Goal: Understand process/instructions

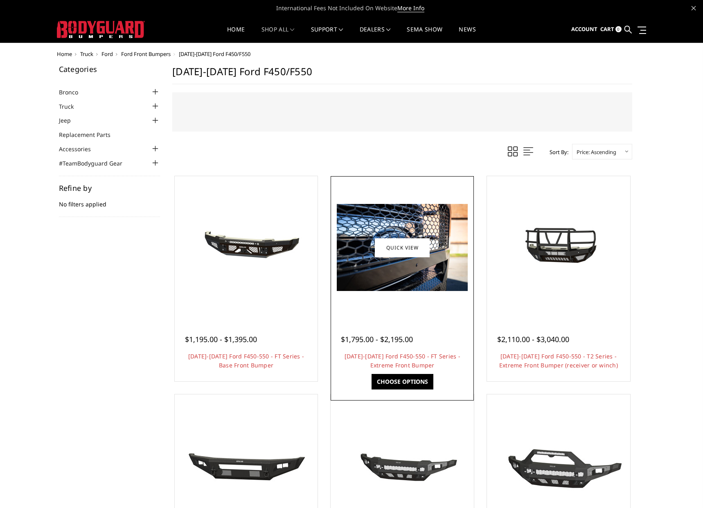
click at [411, 272] on img at bounding box center [402, 247] width 131 height 87
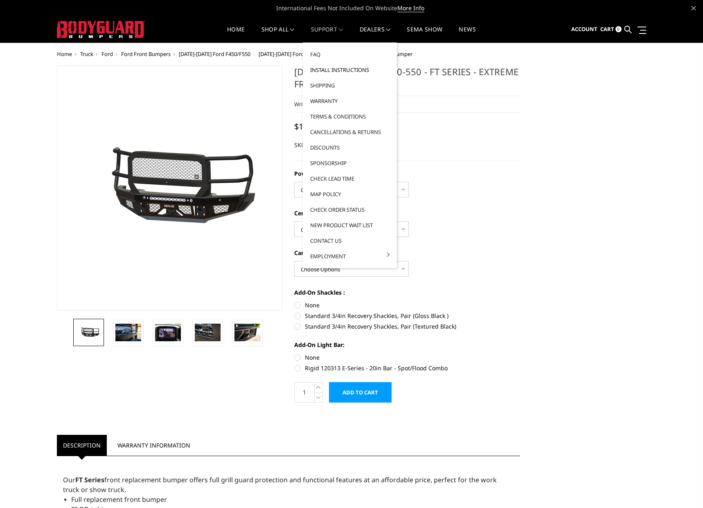
click at [338, 70] on link "Install Instructions" at bounding box center [350, 70] width 88 height 16
click at [345, 68] on link "Install Instructions" at bounding box center [350, 70] width 88 height 16
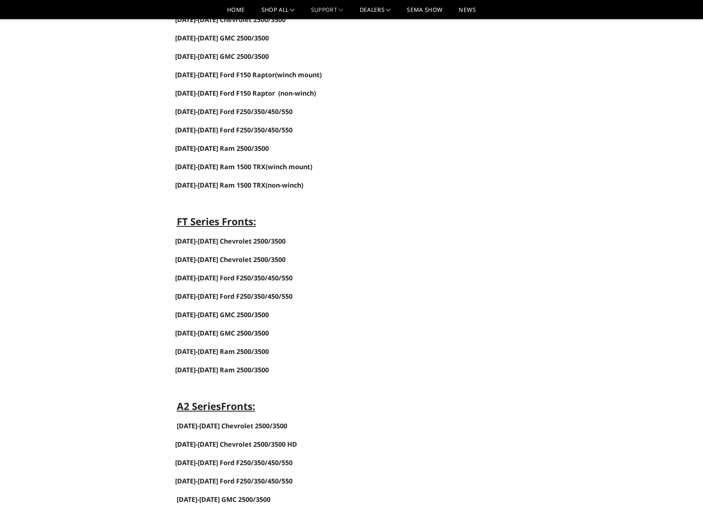
scroll to position [199, 0]
click at [248, 276] on span "[DATE]-[DATE] Ford F250/350/450/550" at bounding box center [233, 277] width 117 height 9
